Goal: Find specific page/section: Find specific page/section

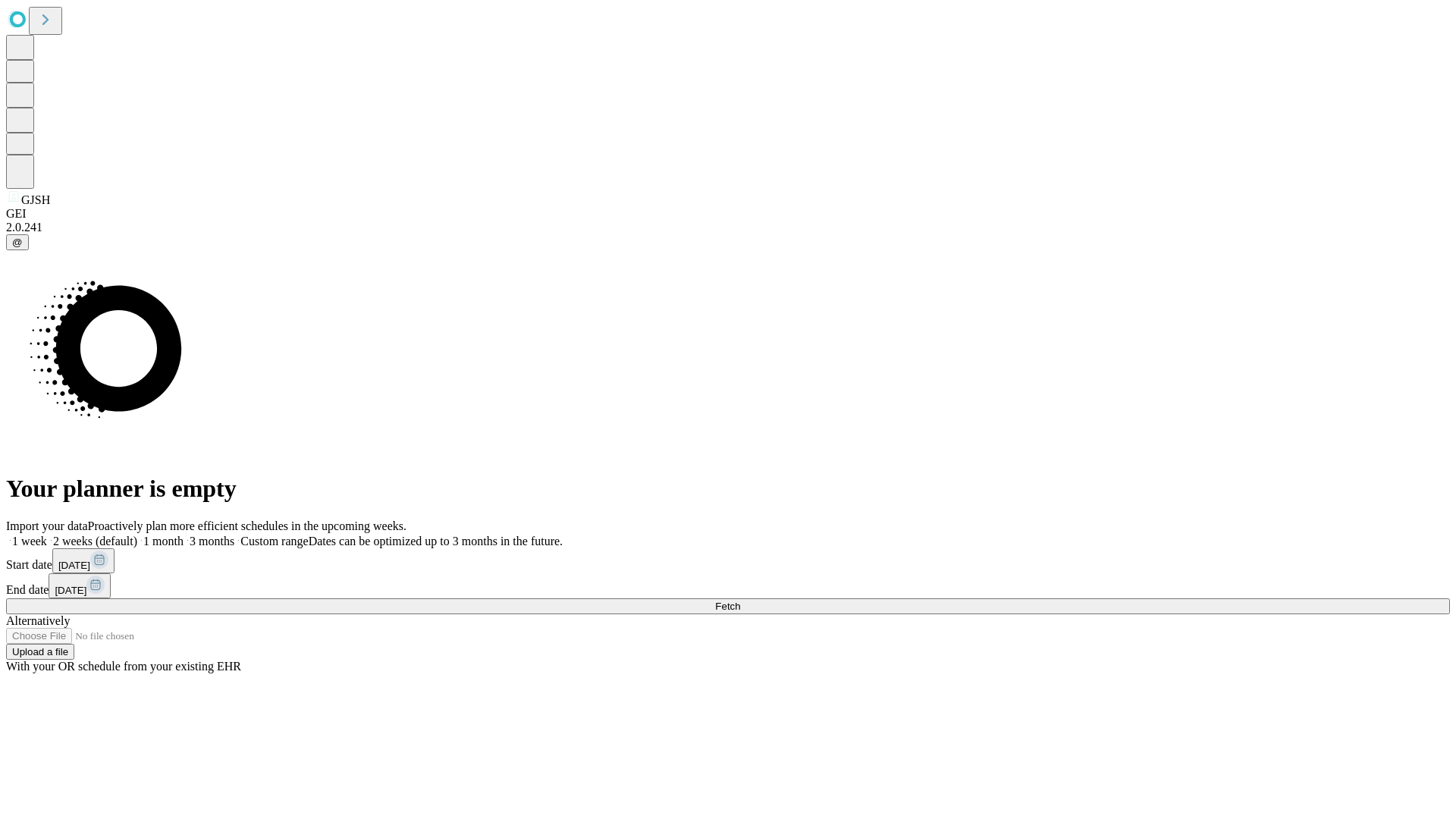
click at [740, 601] on span "Fetch" at bounding box center [728, 606] width 25 height 11
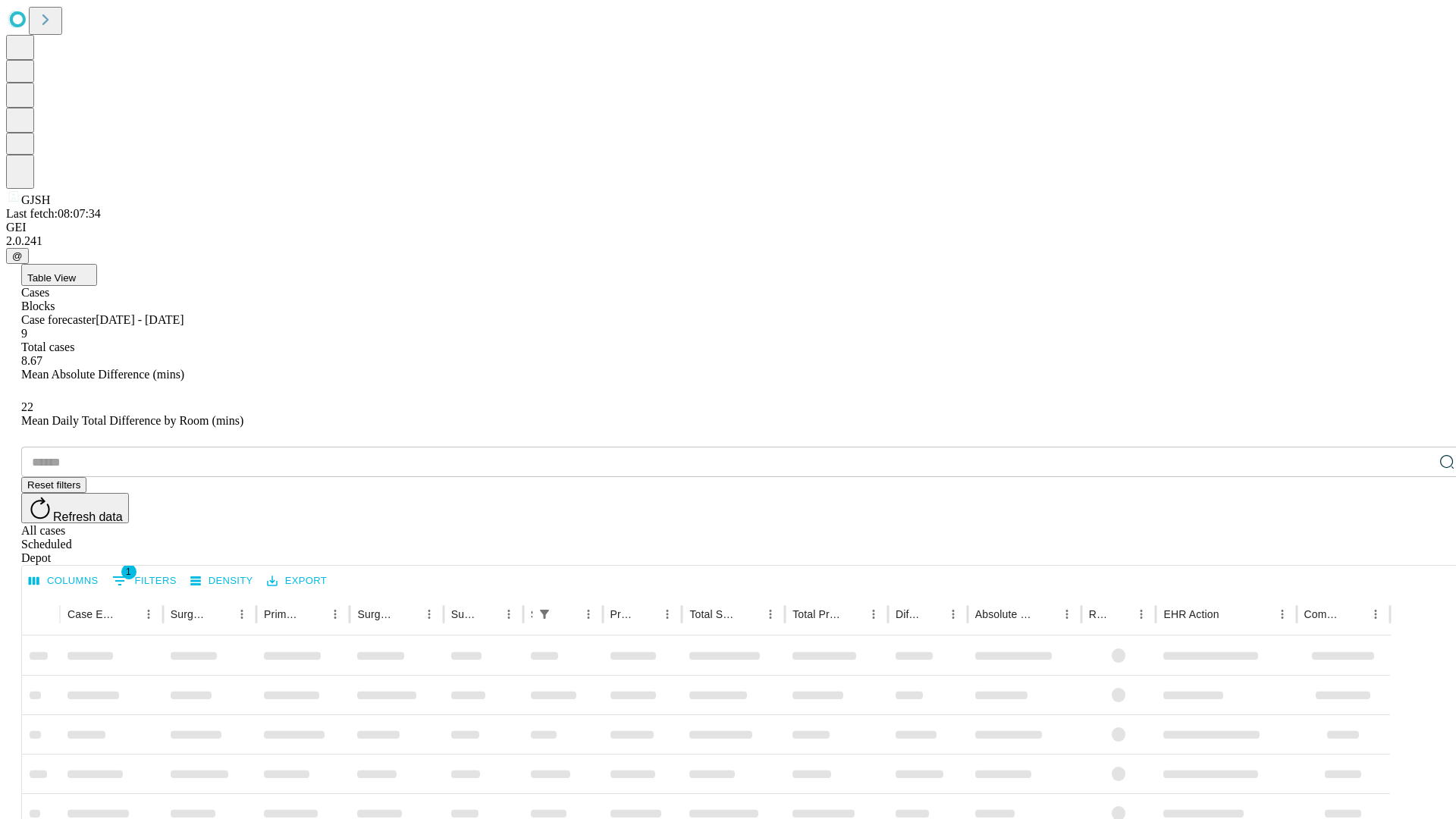
click at [76, 272] on span "Table View" at bounding box center [51, 278] width 48 height 11
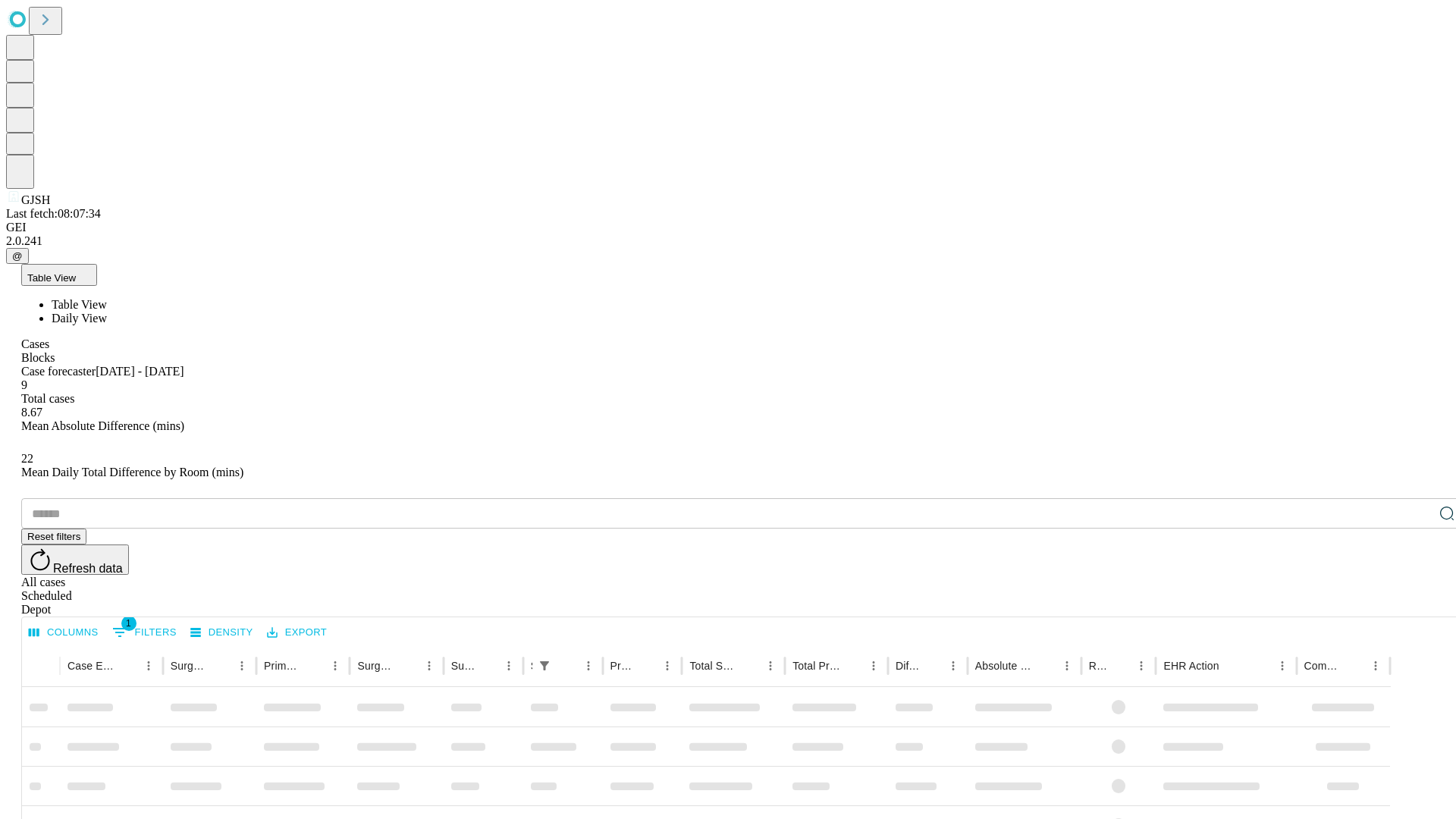
click at [107, 311] on span "Daily View" at bounding box center [79, 318] width 56 height 13
